Goal: Task Accomplishment & Management: Use online tool/utility

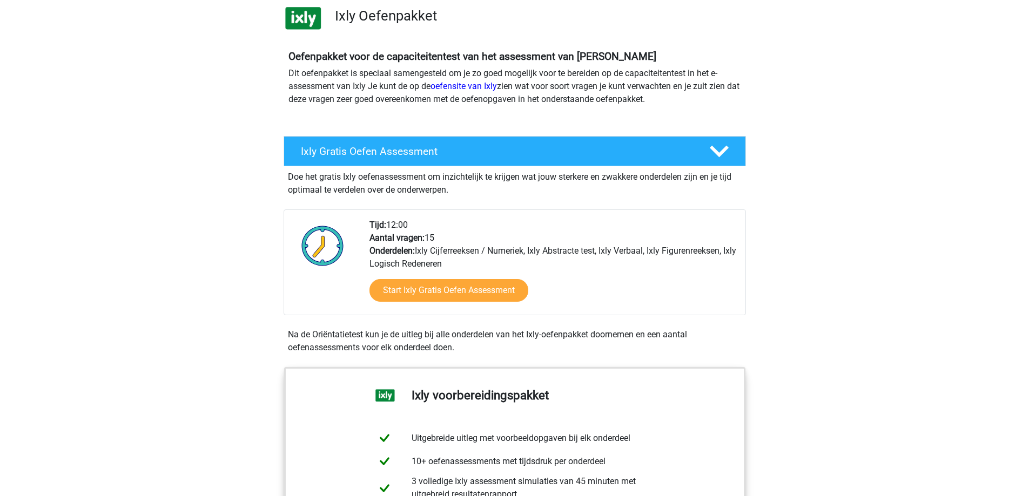
scroll to position [68, 0]
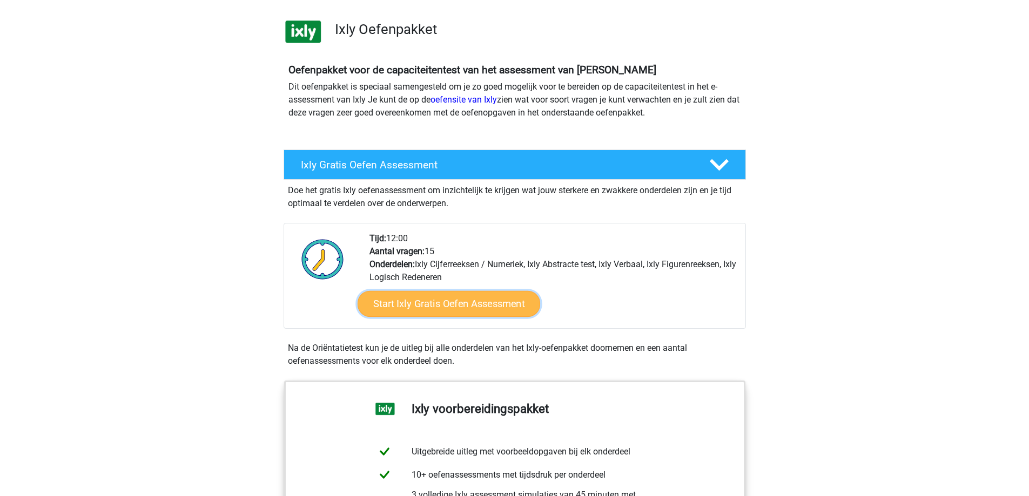
click at [468, 302] on link "Start Ixly Gratis Oefen Assessment" at bounding box center [448, 304] width 183 height 26
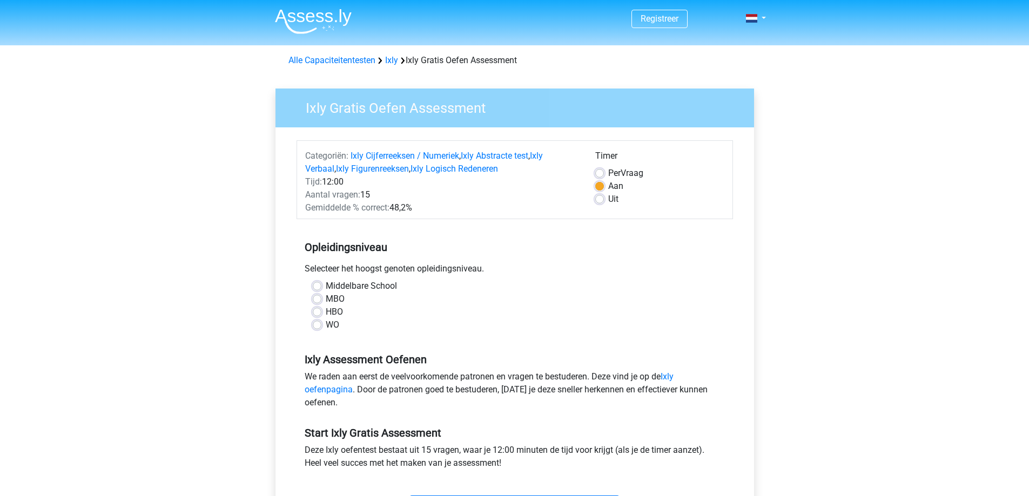
click at [326, 327] on label "WO" at bounding box center [333, 325] width 14 height 13
click at [321, 327] on input "WO" at bounding box center [317, 324] width 9 height 11
radio input "true"
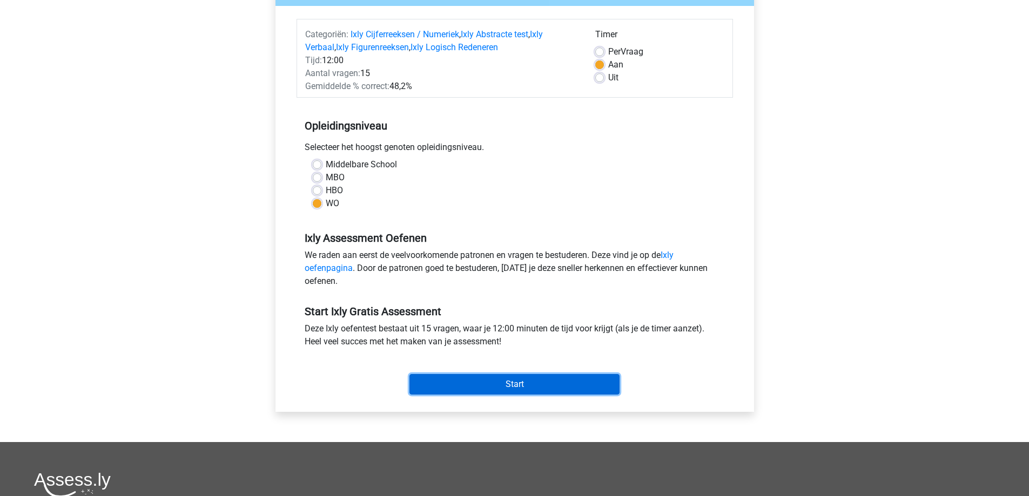
click at [502, 381] on input "Start" at bounding box center [514, 384] width 210 height 21
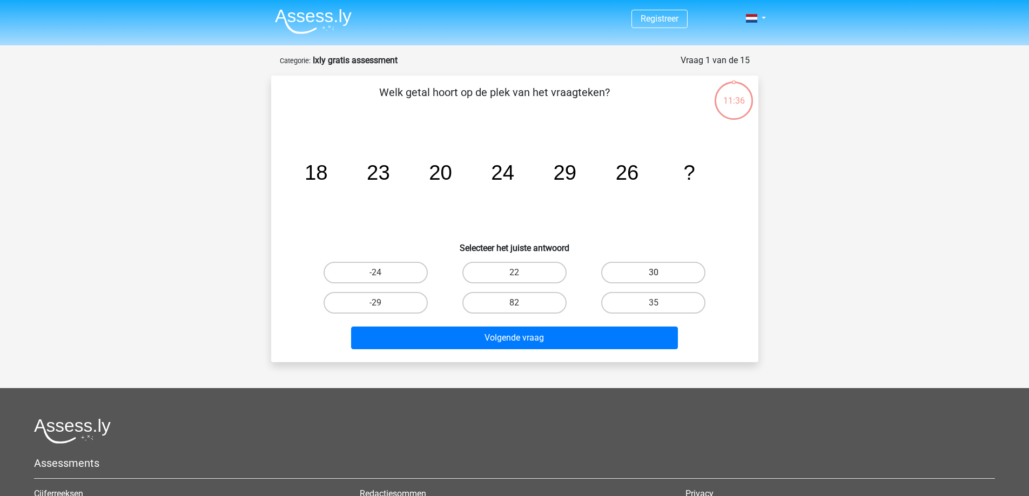
click at [678, 275] on label "30" at bounding box center [653, 273] width 104 height 22
click at [661, 275] on input "30" at bounding box center [657, 276] width 7 height 7
radio input "true"
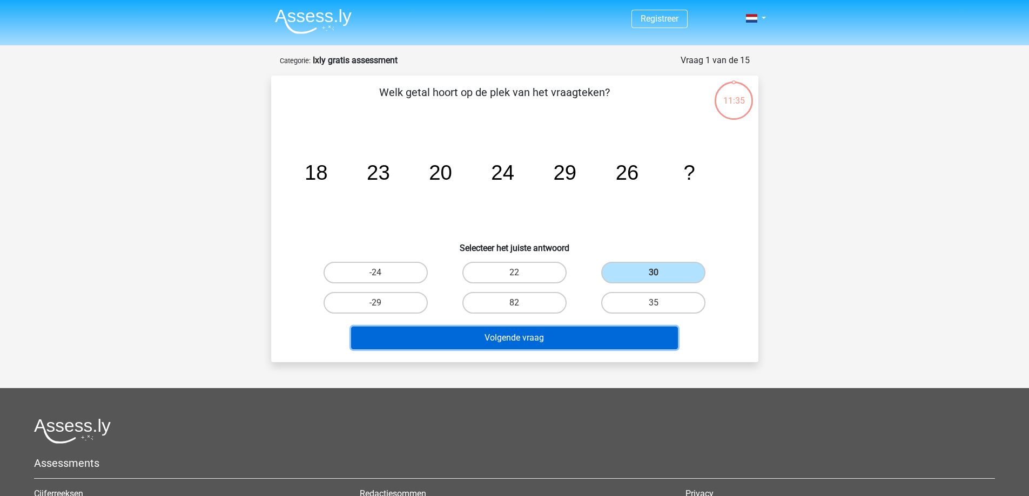
click at [640, 333] on button "Volgende vraag" at bounding box center [514, 338] width 327 height 23
